Goal: Task Accomplishment & Management: Use online tool/utility

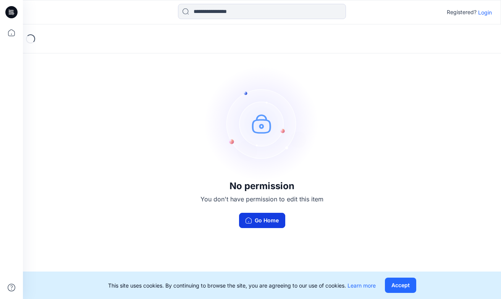
click at [261, 219] on button "Go Home" at bounding box center [262, 220] width 46 height 15
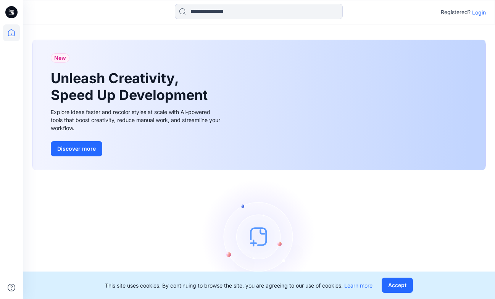
click at [474, 11] on p "Login" at bounding box center [479, 12] width 14 height 8
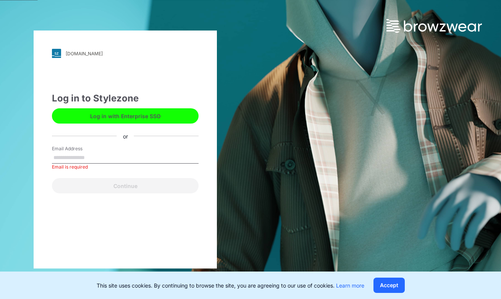
click at [71, 132] on div "Log in to Stylezone Log in with Enterprise SSO or Email Address Email is requir…" at bounding box center [125, 143] width 147 height 102
click at [107, 136] on hr at bounding box center [125, 136] width 147 height 0
click at [66, 160] on input "Email Address" at bounding box center [125, 157] width 147 height 11
paste input "**********"
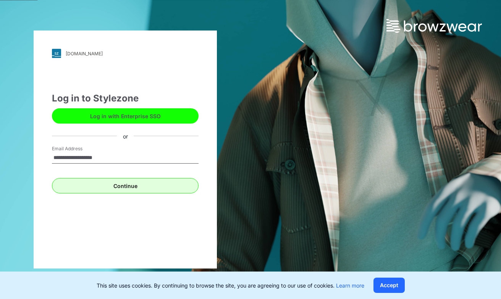
type input "**********"
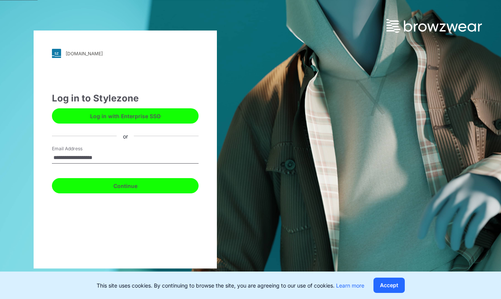
click at [153, 186] on button "Continue" at bounding box center [125, 185] width 147 height 15
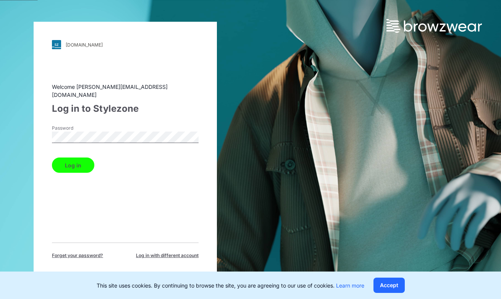
click at [75, 162] on button "Log in" at bounding box center [73, 165] width 42 height 15
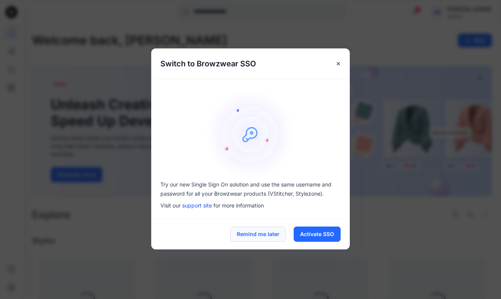
click at [268, 236] on button "Remind me later" at bounding box center [258, 234] width 56 height 15
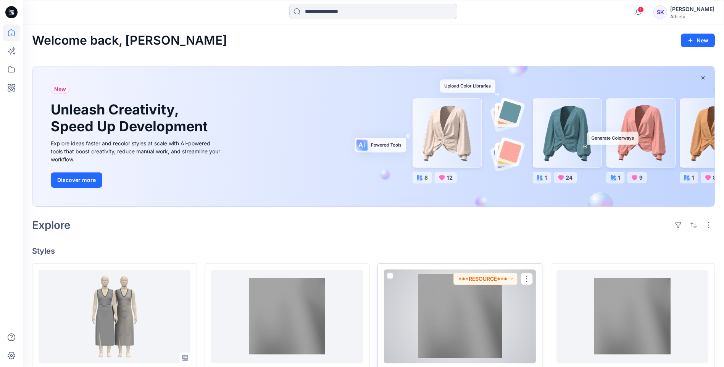
scroll to position [114, 0]
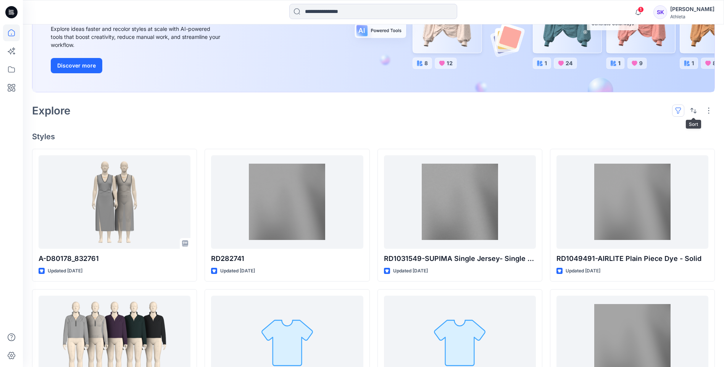
click at [500, 110] on button "button" at bounding box center [678, 111] width 12 height 12
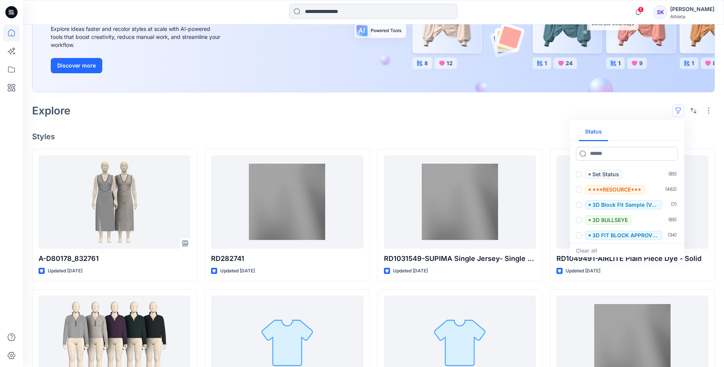
click at [500, 156] on input at bounding box center [627, 154] width 102 height 14
type input "*"
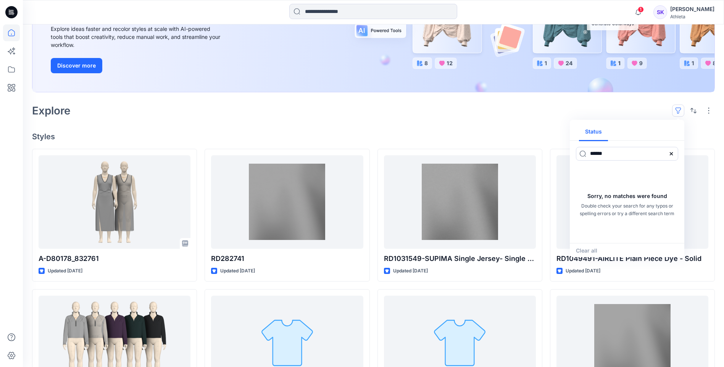
type input "******"
click at [500, 153] on input "******" at bounding box center [627, 154] width 102 height 14
click at [500, 112] on button "button" at bounding box center [693, 111] width 12 height 12
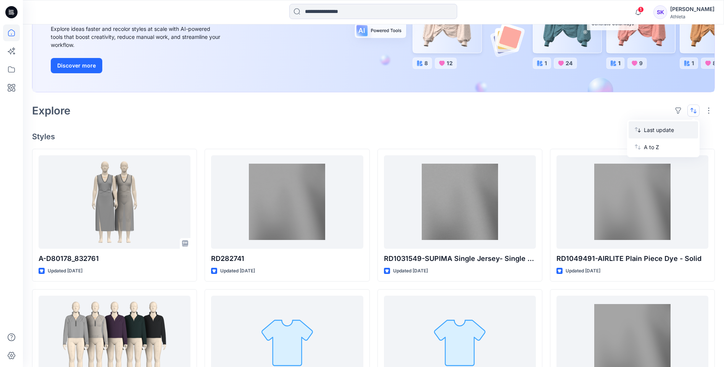
click at [500, 132] on p "Last update" at bounding box center [668, 130] width 48 height 8
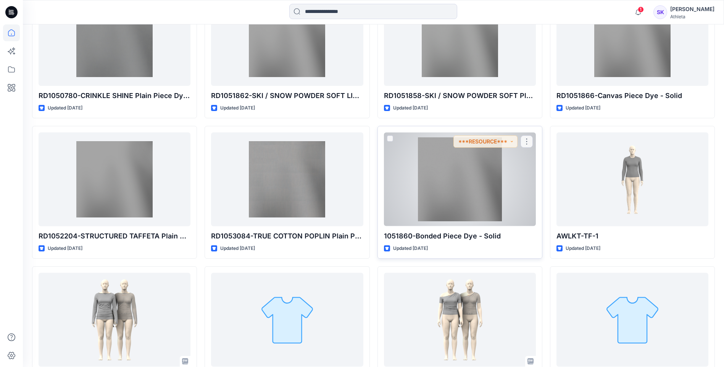
scroll to position [2869, 0]
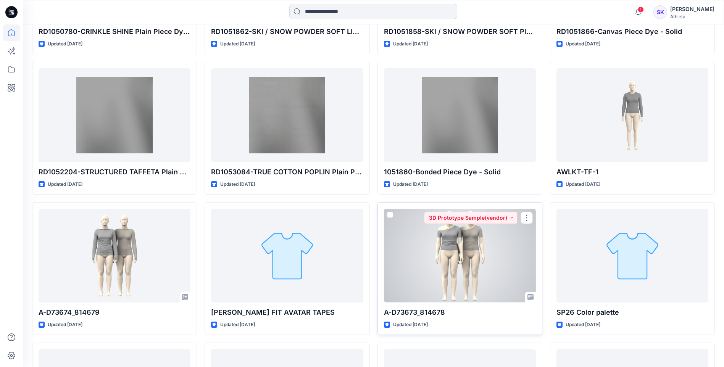
click at [474, 260] on div at bounding box center [460, 255] width 152 height 93
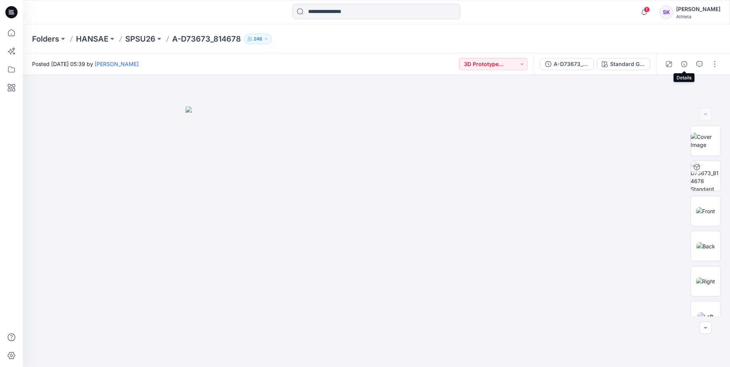
click at [500, 64] on button "button" at bounding box center [684, 64] width 12 height 12
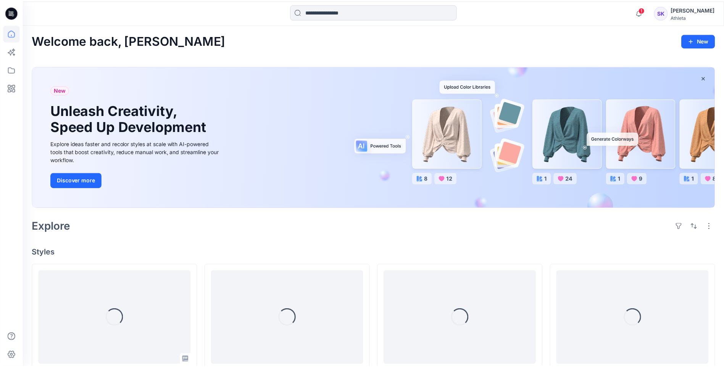
scroll to position [2869, 0]
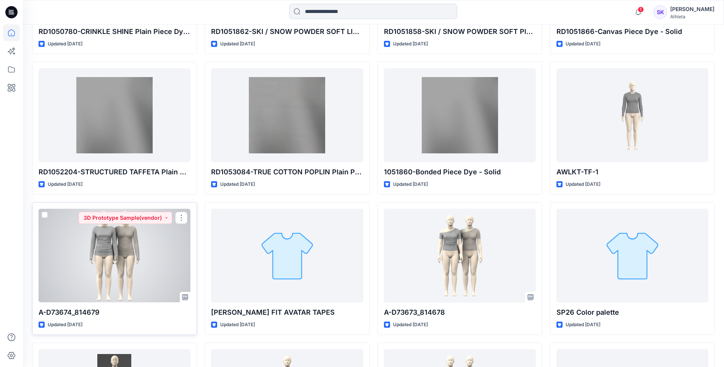
click at [102, 264] on div at bounding box center [115, 255] width 152 height 93
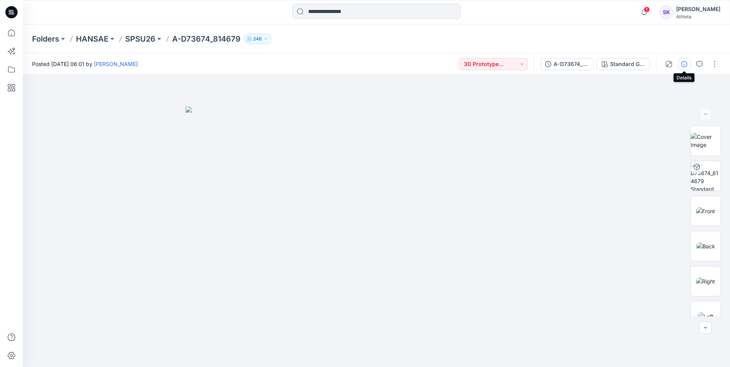
click at [500, 64] on icon "button" at bounding box center [684, 64] width 6 height 6
